Goal: Task Accomplishment & Management: Use online tool/utility

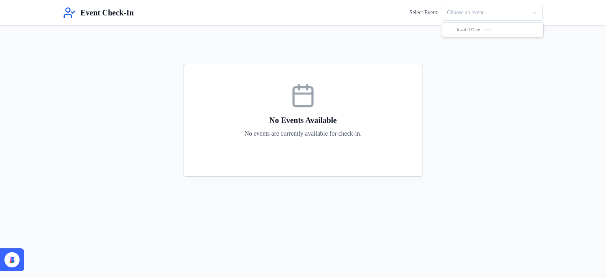
click at [454, 8] on html "Event Check-In Select Event: Choose an event No Events Available No events are …" at bounding box center [303, 139] width 606 height 278
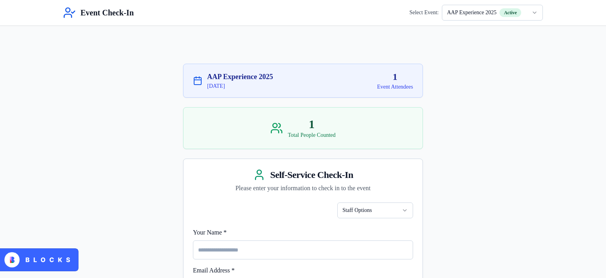
click at [493, 9] on html "Event Check-In Select Event: AAP Experience 2025 Active AAP Experience 2025 9/2…" at bounding box center [303, 273] width 606 height 546
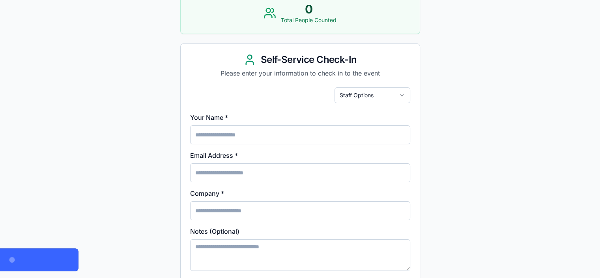
scroll to position [115, 0]
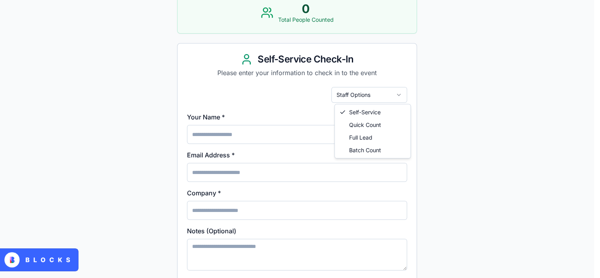
click at [368, 97] on html "Event Check-In Select Event: HBA Annual 2025 Active HBA Annual 2025 [GEOGRAPHIC…" at bounding box center [300, 158] width 600 height 546
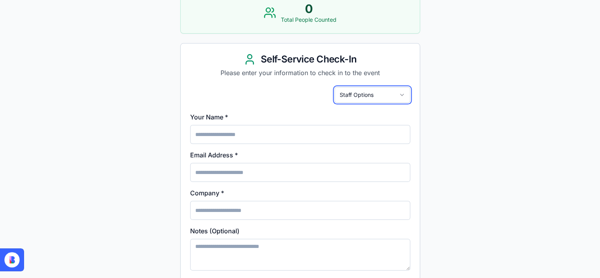
click at [484, 92] on html "Event Check-In Select Event: HBA Annual 2025 Active HBA Annual 2025 [GEOGRAPHIC…" at bounding box center [300, 158] width 600 height 546
